Goal: Information Seeking & Learning: Learn about a topic

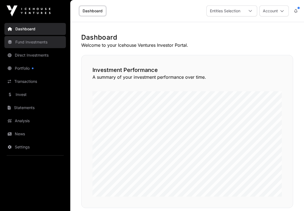
click at [25, 42] on link "Fund Investments" at bounding box center [34, 42] width 61 height 12
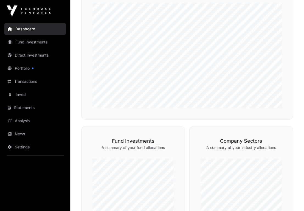
scroll to position [59, 0]
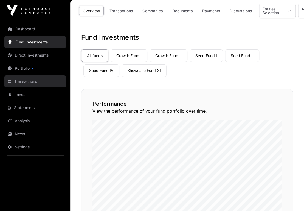
click at [21, 82] on link "Transactions" at bounding box center [34, 82] width 61 height 12
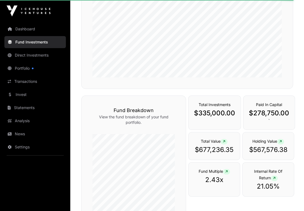
scroll to position [0, 0]
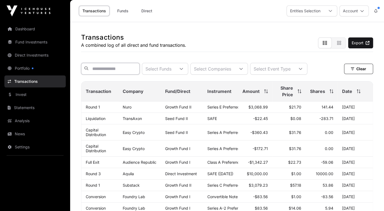
click at [100, 68] on input "text" at bounding box center [110, 69] width 59 height 12
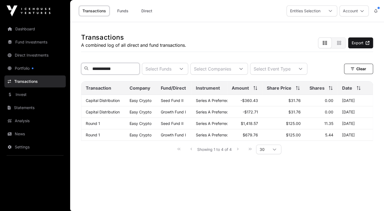
type input "**********"
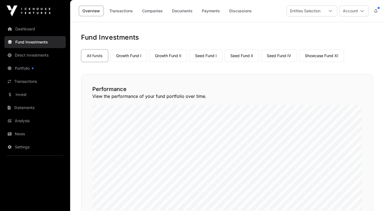
scroll to position [148, 0]
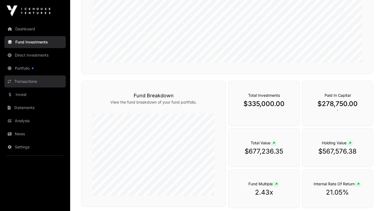
click at [25, 84] on link "Transactions" at bounding box center [34, 82] width 61 height 12
click at [32, 81] on link "Transactions" at bounding box center [34, 82] width 61 height 12
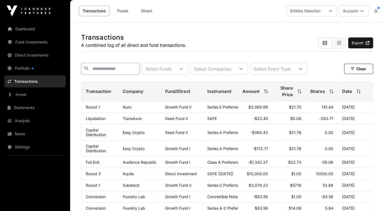
click at [97, 69] on input "text" at bounding box center [110, 69] width 59 height 12
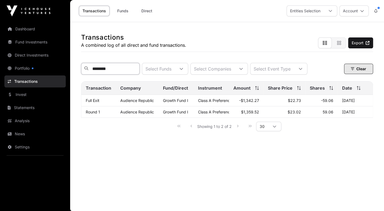
type input "********"
click at [303, 70] on button "Clear" at bounding box center [358, 69] width 29 height 10
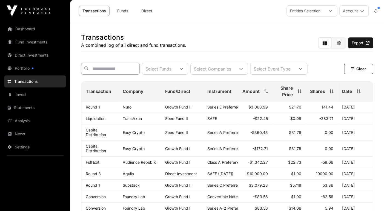
click at [98, 70] on input "text" at bounding box center [110, 69] width 59 height 12
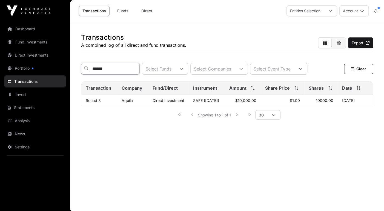
type input "******"
click at [303, 70] on button "Clear" at bounding box center [358, 69] width 29 height 10
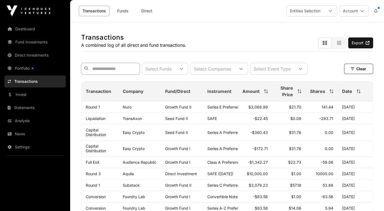
click at [94, 69] on input "text" at bounding box center [110, 69] width 59 height 12
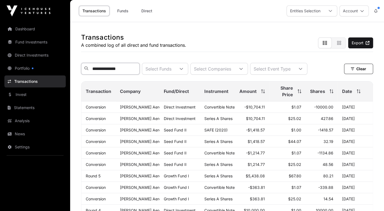
type input "**********"
click at [33, 55] on link "Direct Investments" at bounding box center [34, 55] width 61 height 12
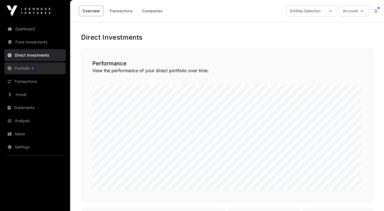
click at [20, 68] on link "Portfolio" at bounding box center [34, 68] width 61 height 12
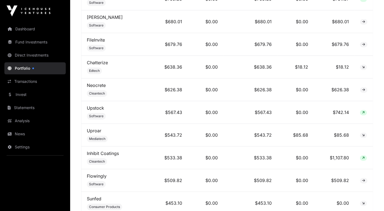
scroll to position [1792, 0]
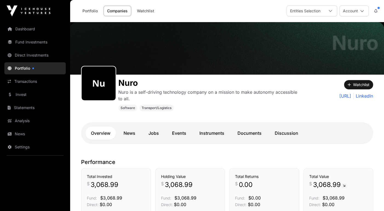
scroll to position [59, 0]
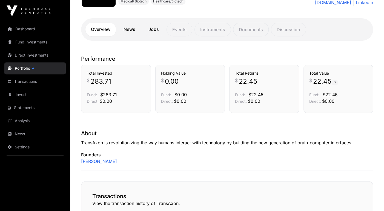
scroll to position [118, 0]
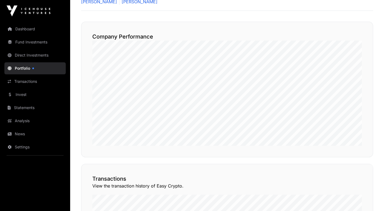
scroll to position [118, 0]
